Goal: Information Seeking & Learning: Find specific fact

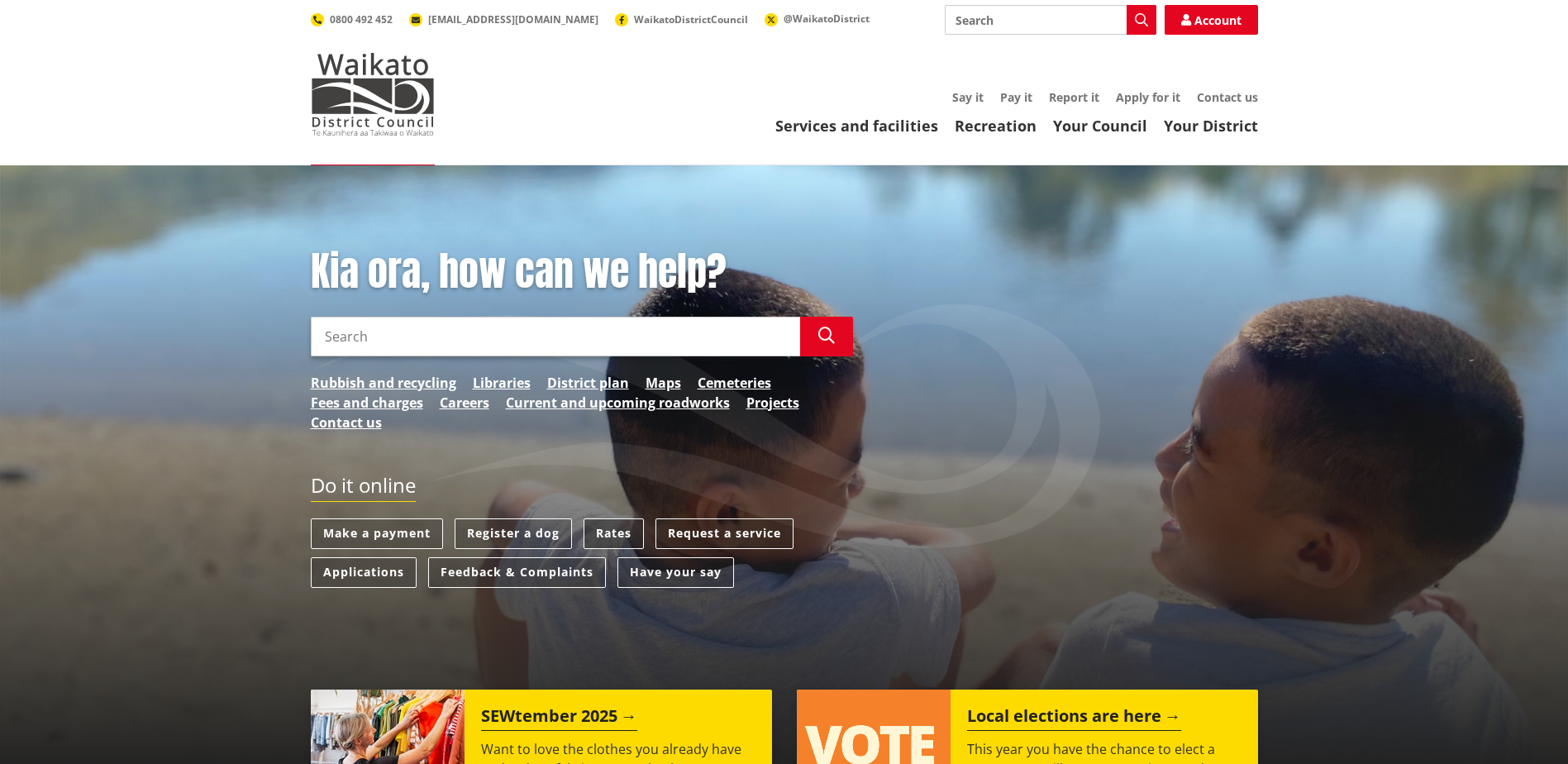
click at [616, 536] on link "Rates" at bounding box center [614, 533] width 60 height 30
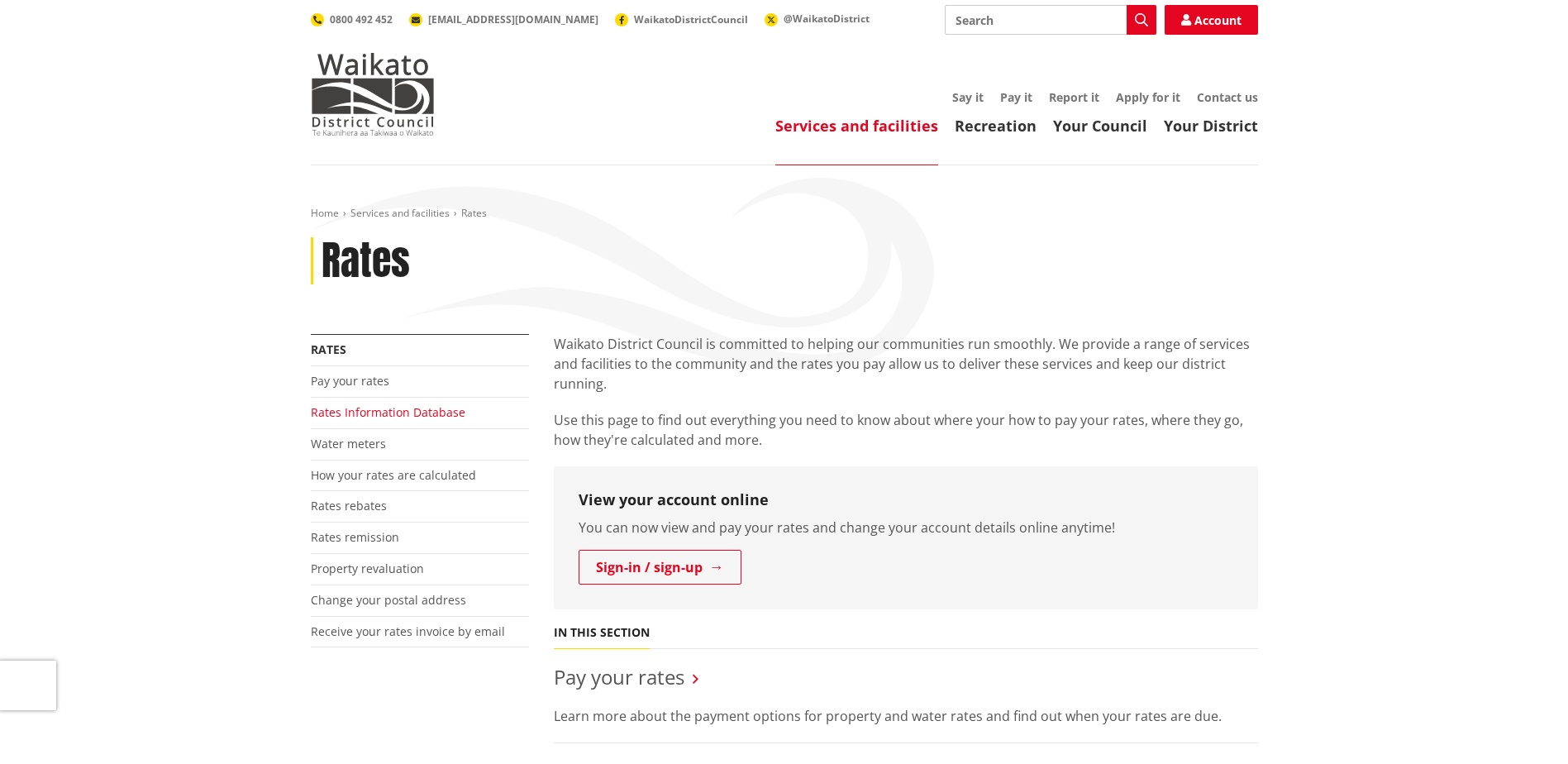
click at [358, 410] on link "Rates Information Database" at bounding box center [387, 412] width 154 height 16
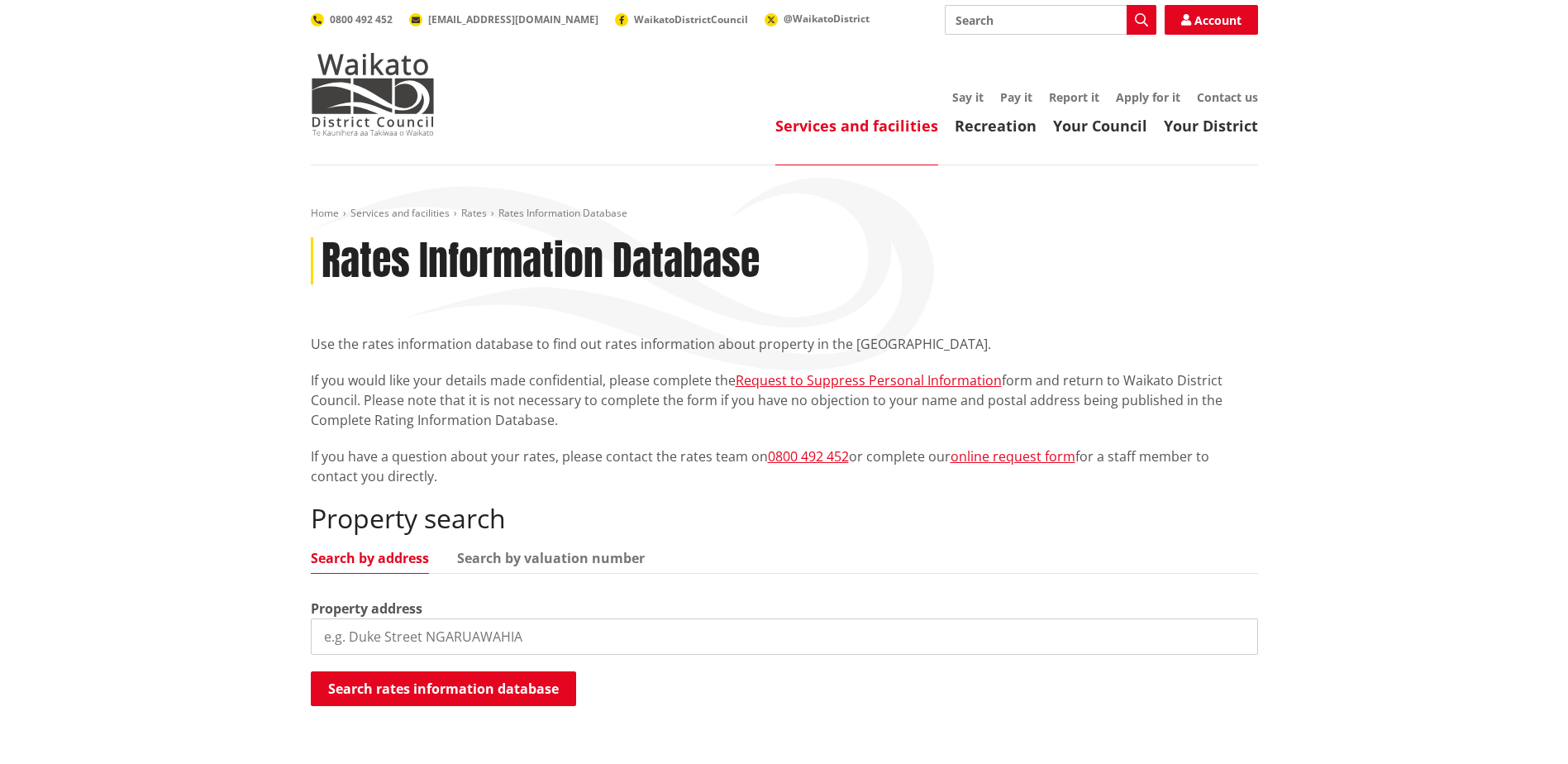
click at [398, 641] on input "search" at bounding box center [784, 636] width 947 height 36
type input "[STREET_ADDRESS]"
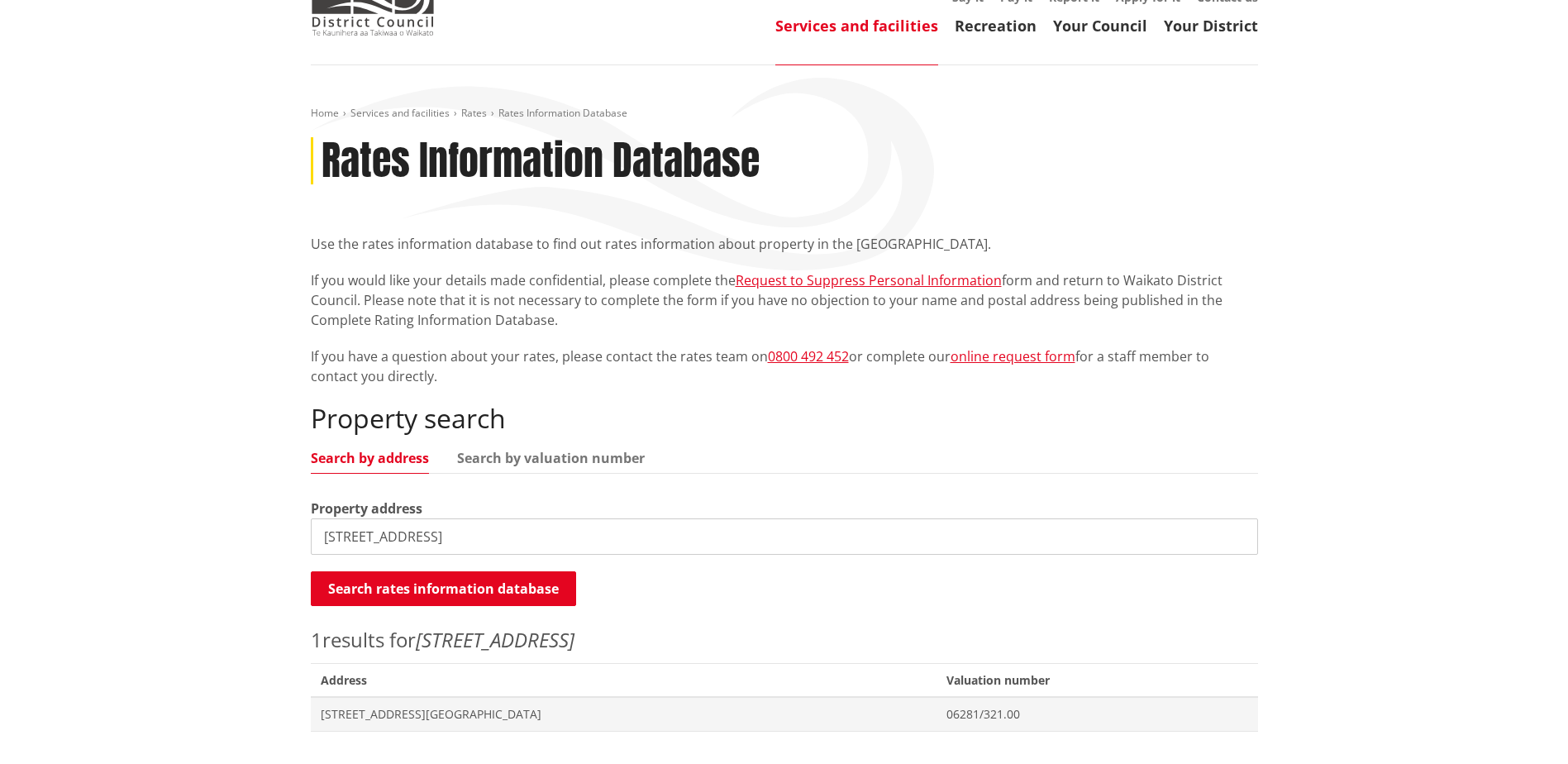
scroll to position [331, 0]
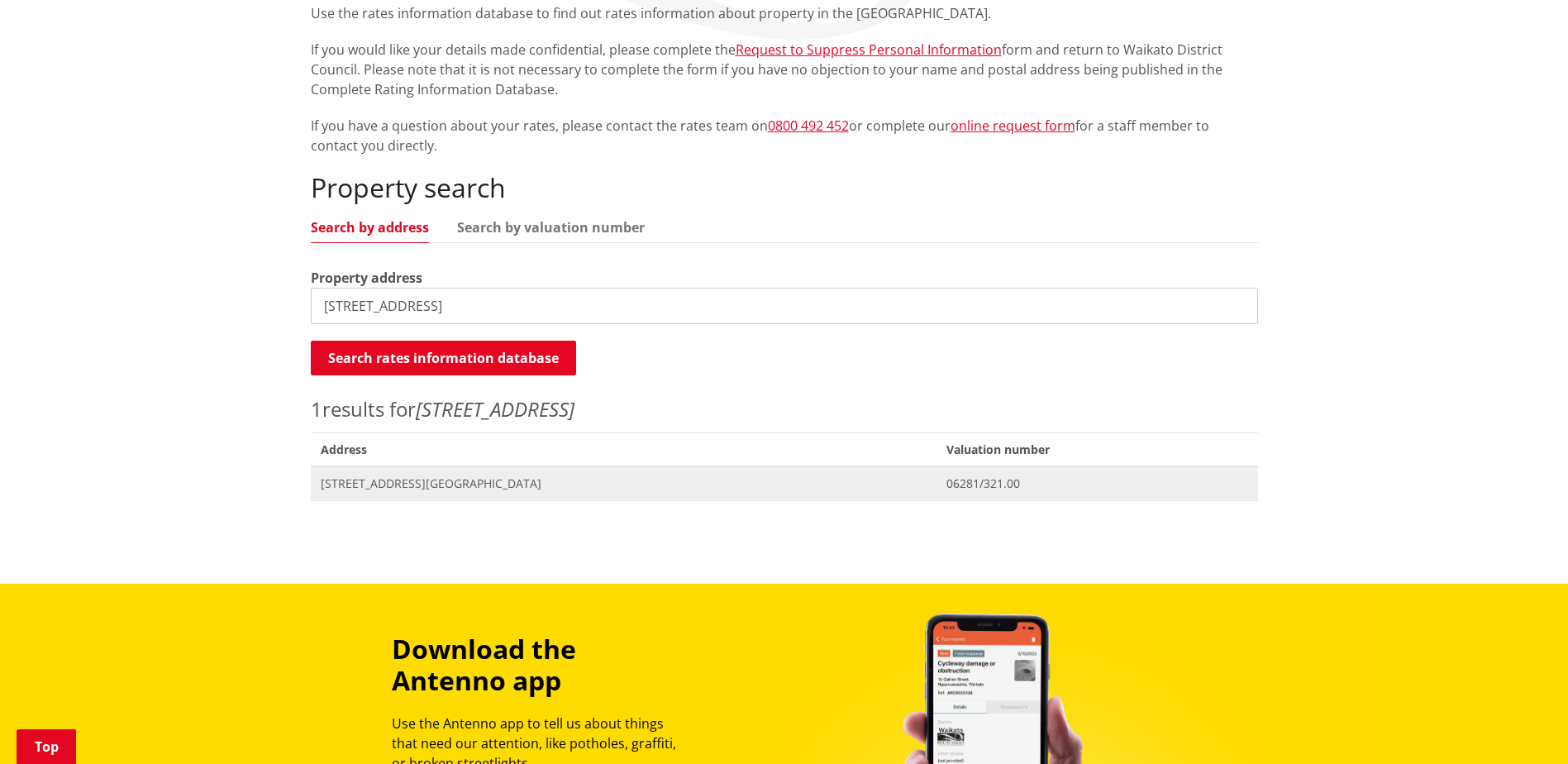
click at [397, 481] on span "[STREET_ADDRESS][GEOGRAPHIC_DATA]" at bounding box center [624, 483] width 607 height 17
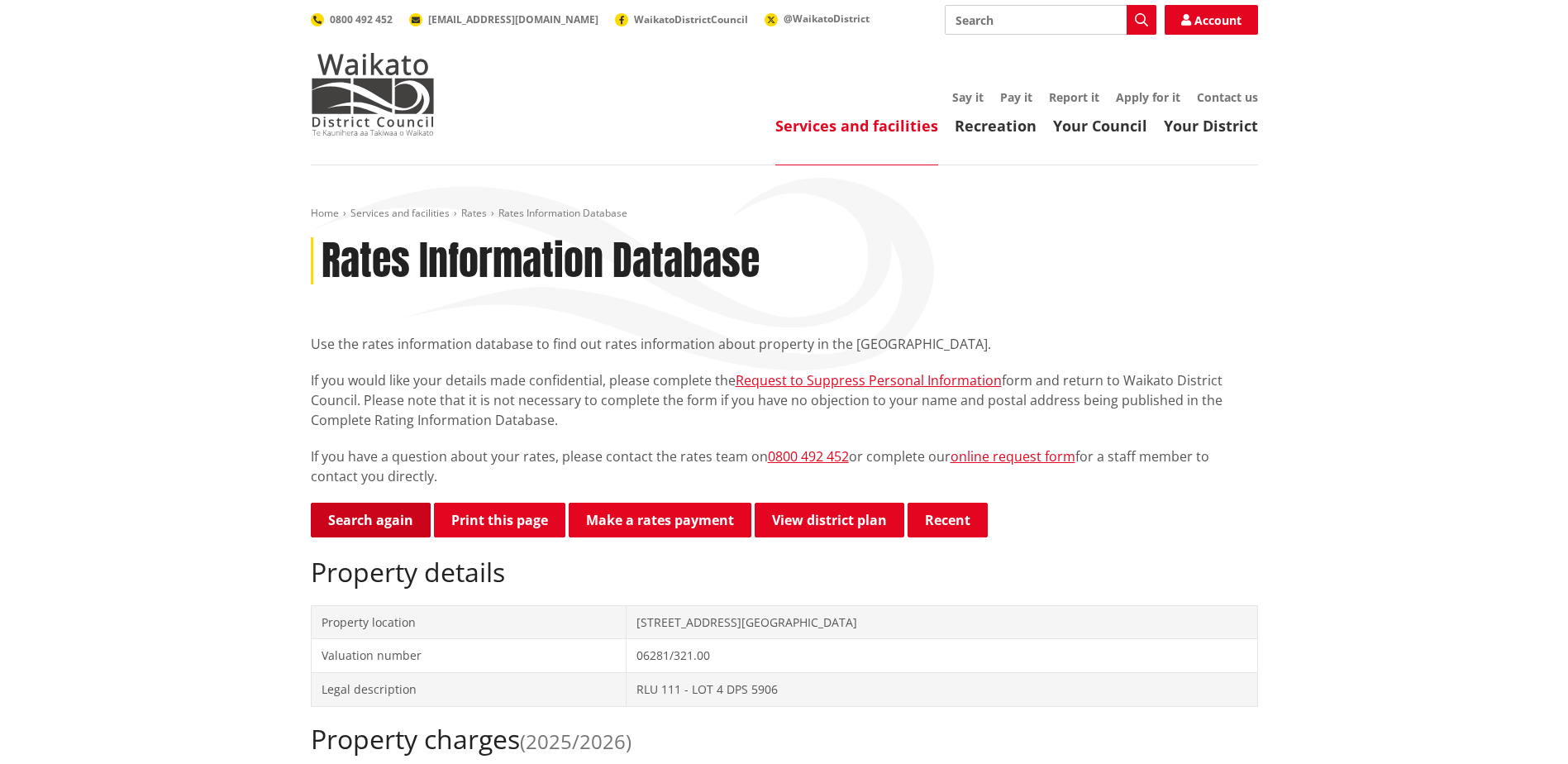
click at [348, 528] on link "Search again" at bounding box center [370, 520] width 120 height 35
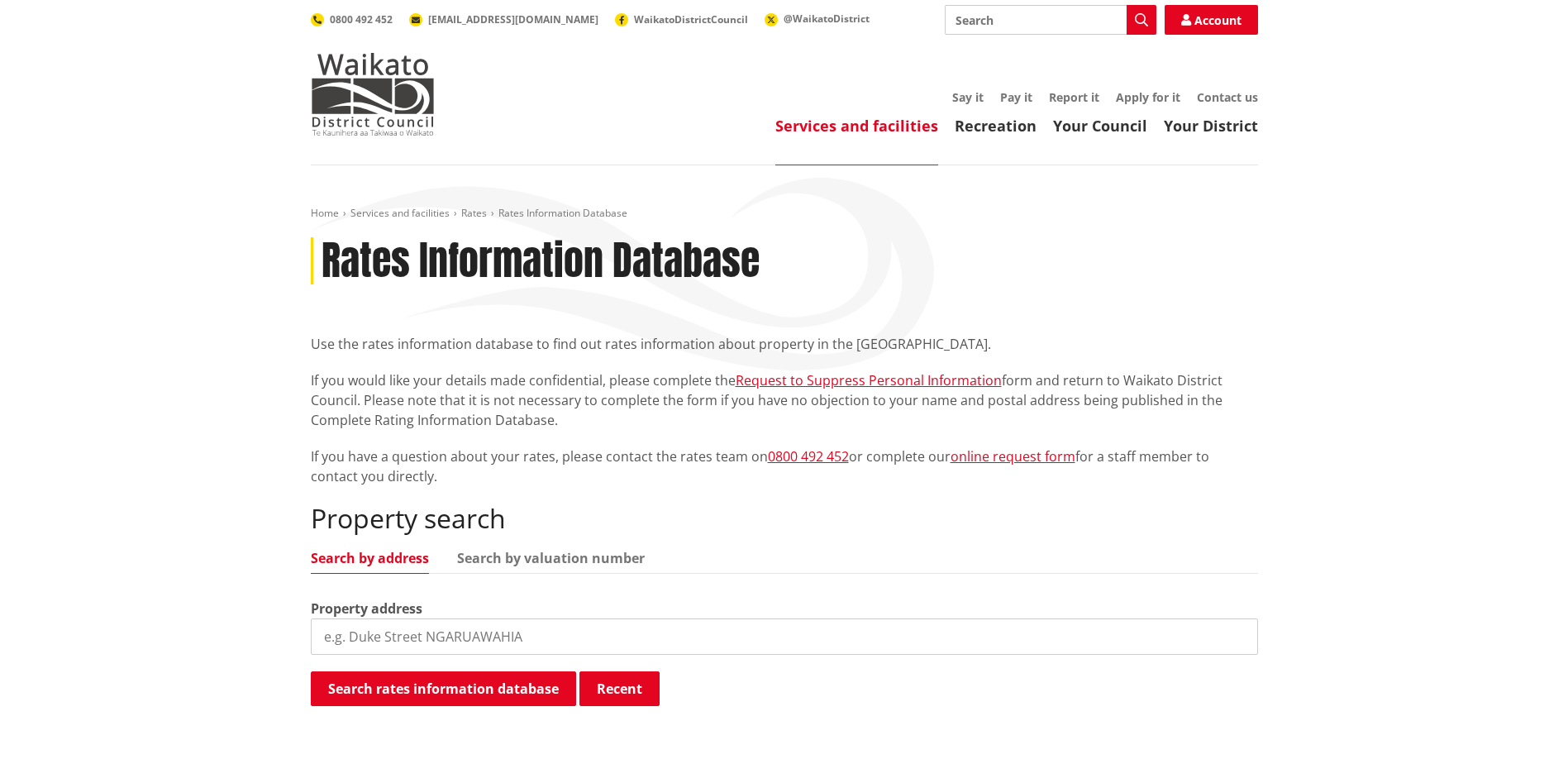
click at [418, 637] on input "search" at bounding box center [784, 636] width 947 height 36
type input "152 te puroa"
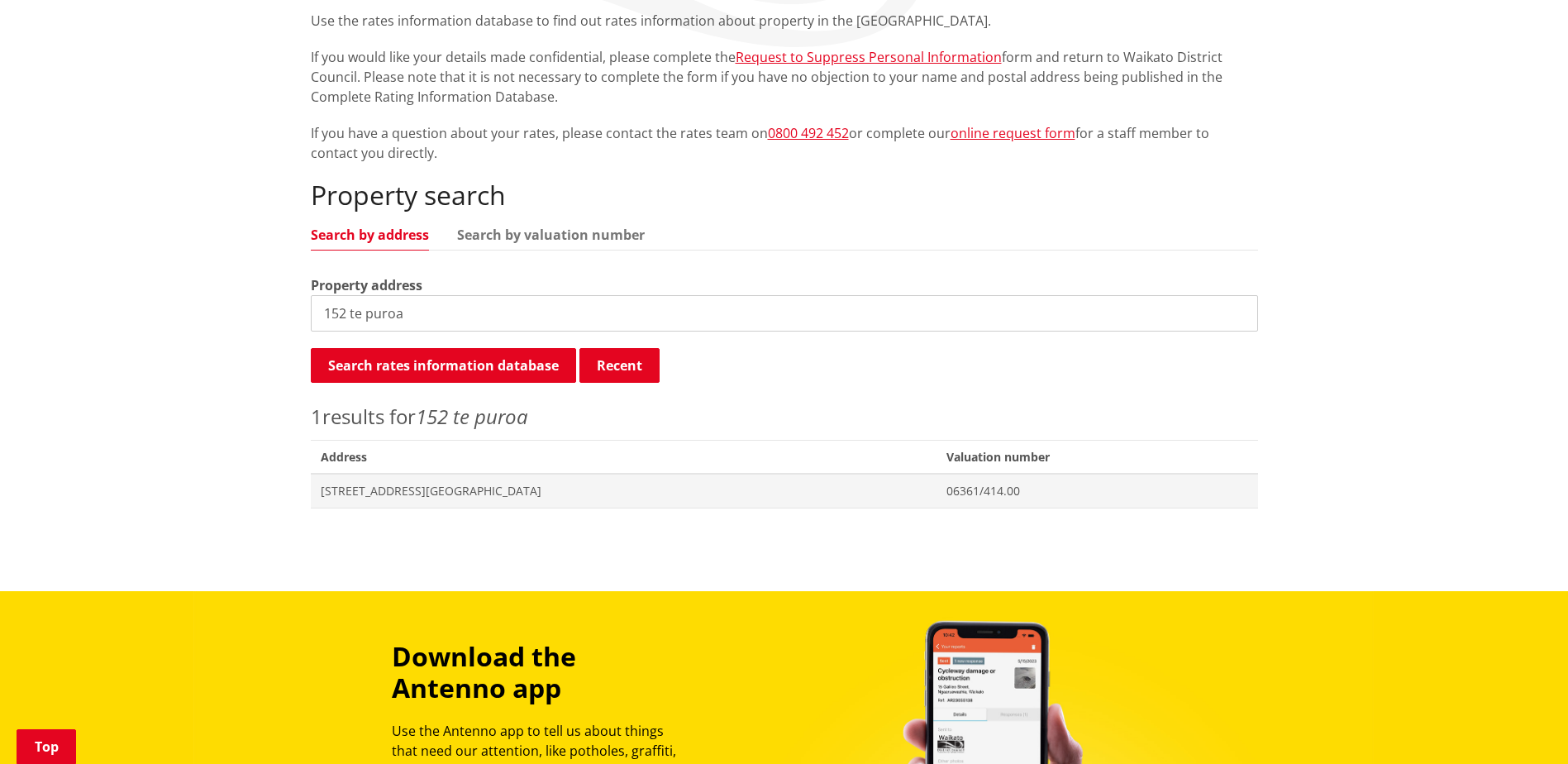
scroll to position [331, 0]
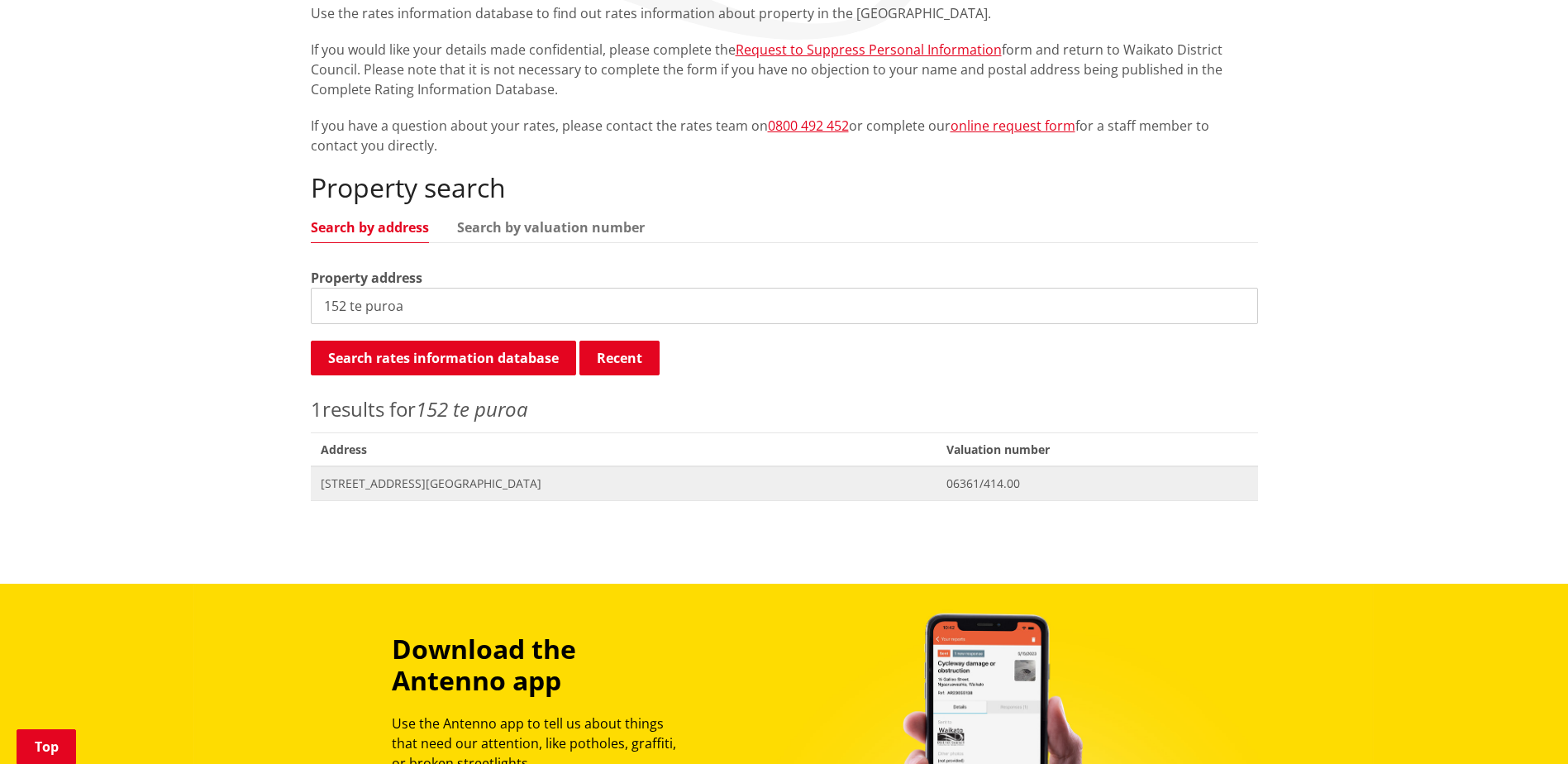
click at [434, 481] on span "[STREET_ADDRESS][GEOGRAPHIC_DATA]" at bounding box center [624, 483] width 607 height 17
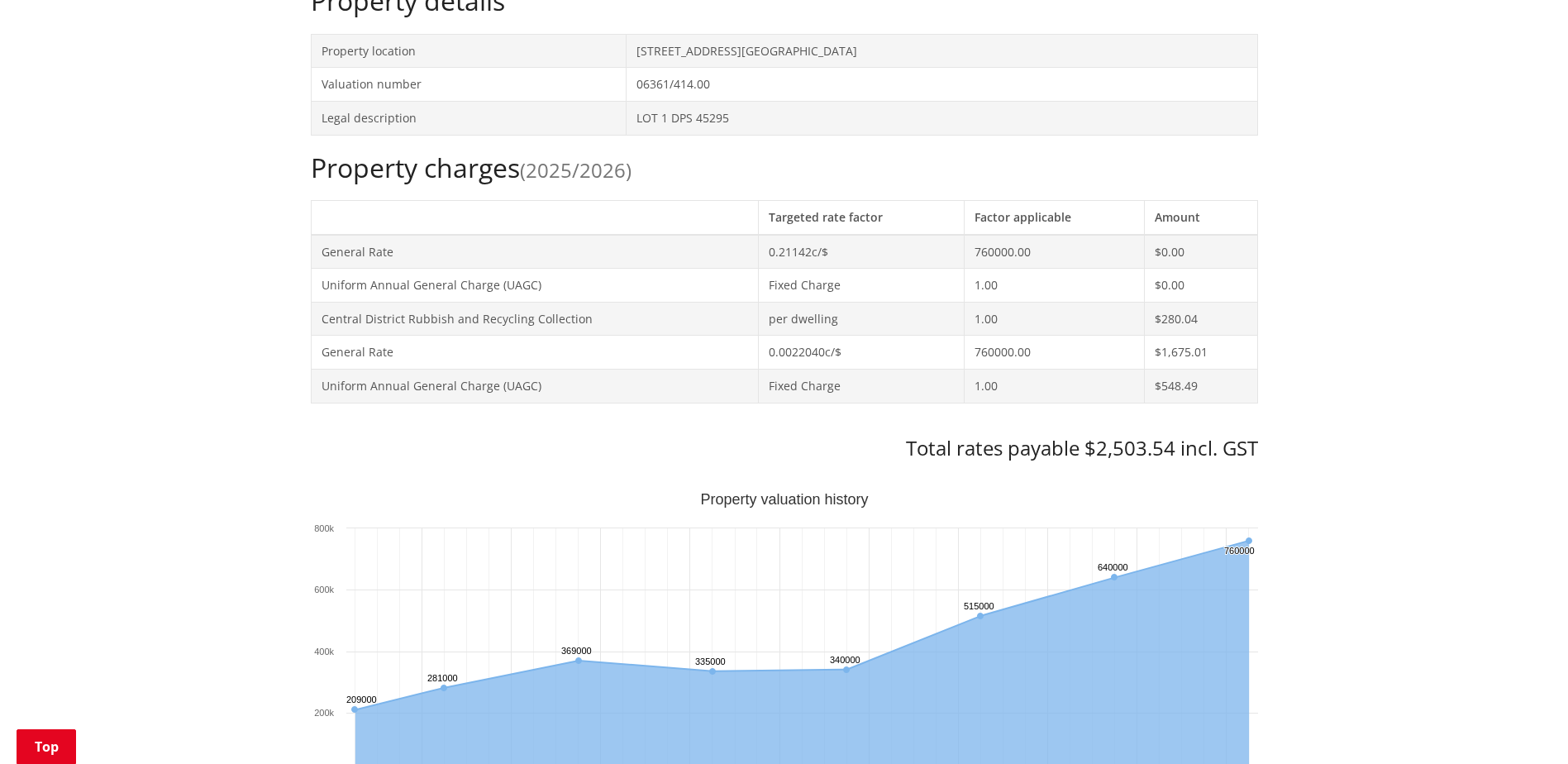
scroll to position [662, 0]
